Goal: Task Accomplishment & Management: Complete application form

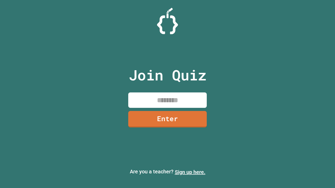
click at [190, 172] on link "Sign up here." at bounding box center [190, 172] width 31 height 6
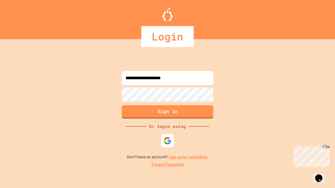
type input "**********"
